Goal: Task Accomplishment & Management: Manage account settings

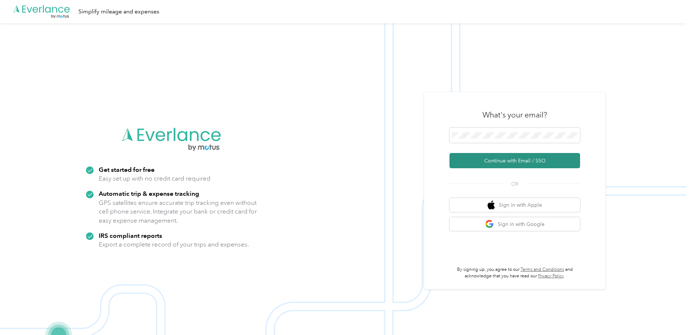
click at [522, 158] on button "Continue with Email / SSO" at bounding box center [515, 160] width 131 height 15
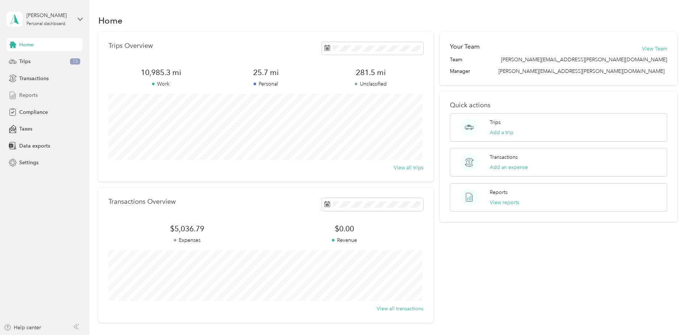
click at [28, 92] on span "Reports" at bounding box center [28, 95] width 19 height 8
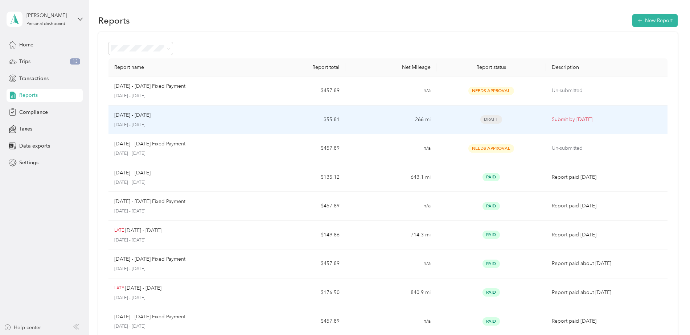
click at [530, 124] on td "Draft" at bounding box center [491, 120] width 109 height 29
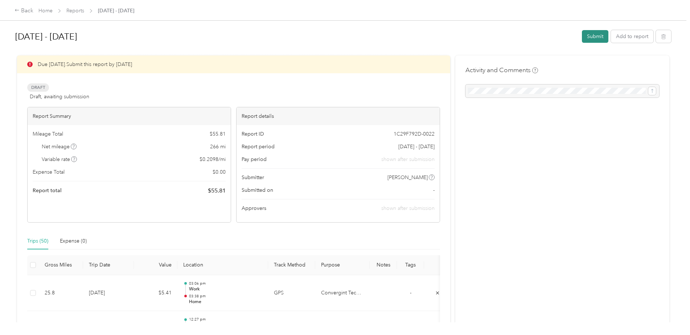
click at [600, 39] on button "Submit" at bounding box center [595, 36] width 26 height 13
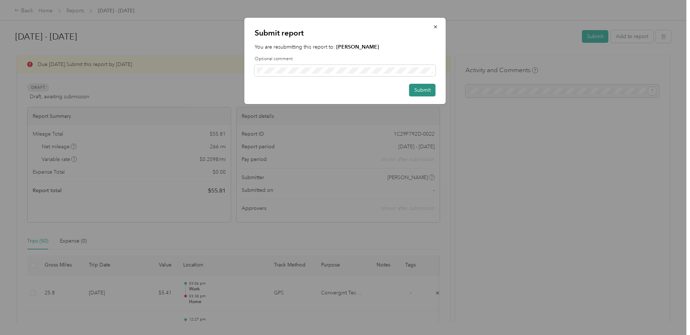
click at [423, 90] on button "Submit" at bounding box center [422, 90] width 26 height 13
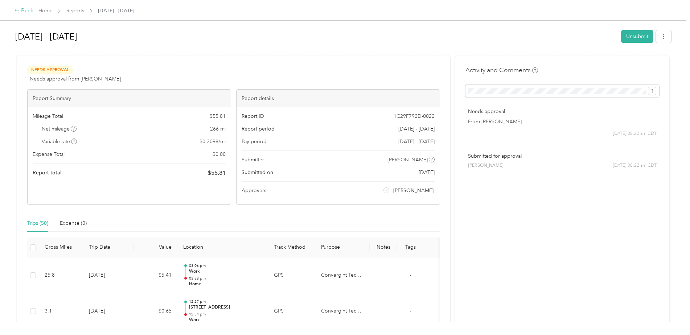
click at [21, 12] on div "Back" at bounding box center [24, 11] width 19 height 9
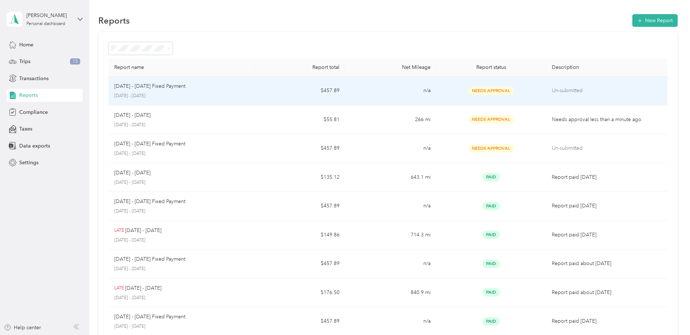
click at [536, 92] on div "Needs Approval" at bounding box center [491, 91] width 98 height 8
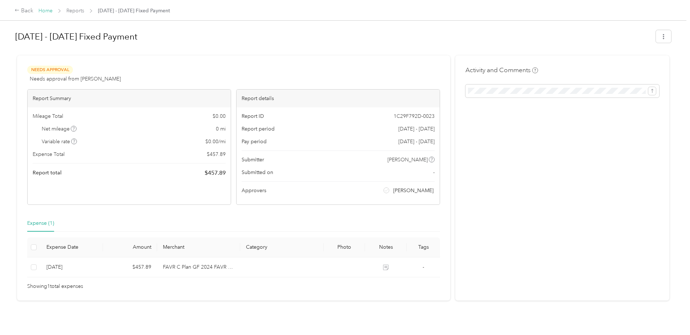
click at [48, 12] on link "Home" at bounding box center [45, 11] width 14 height 6
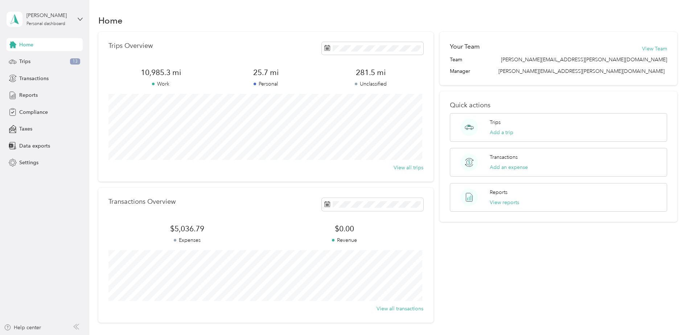
click at [19, 46] on div "Home" at bounding box center [45, 44] width 76 height 13
click at [29, 44] on span "Home" at bounding box center [26, 45] width 14 height 8
